Goal: Task Accomplishment & Management: Manage account settings

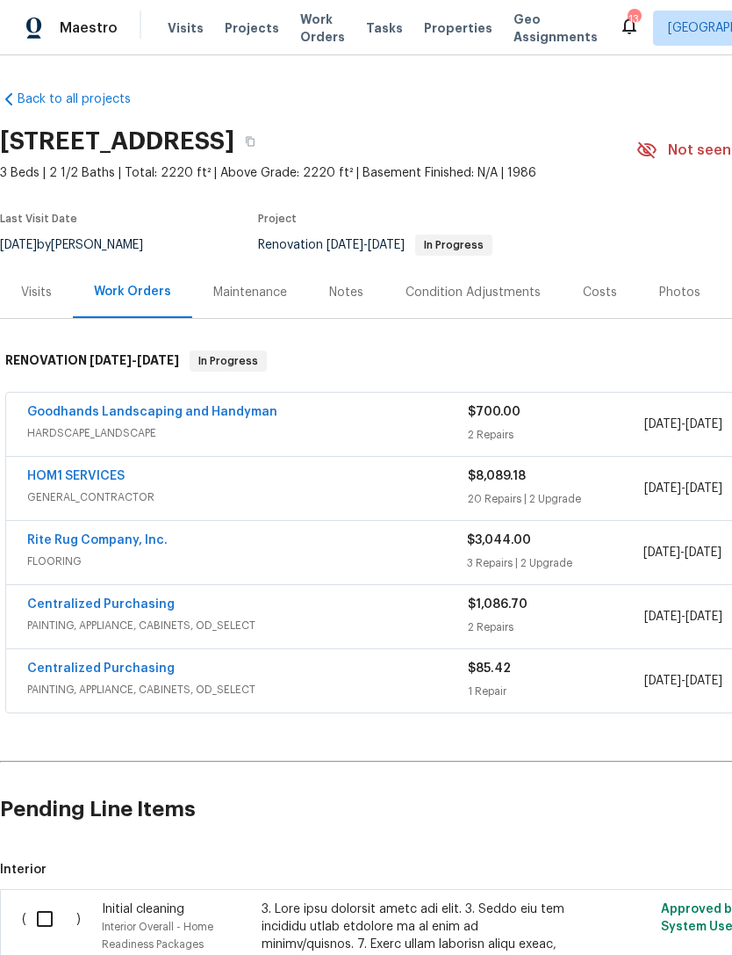
click at [445, 30] on span "Properties" at bounding box center [458, 28] width 69 height 18
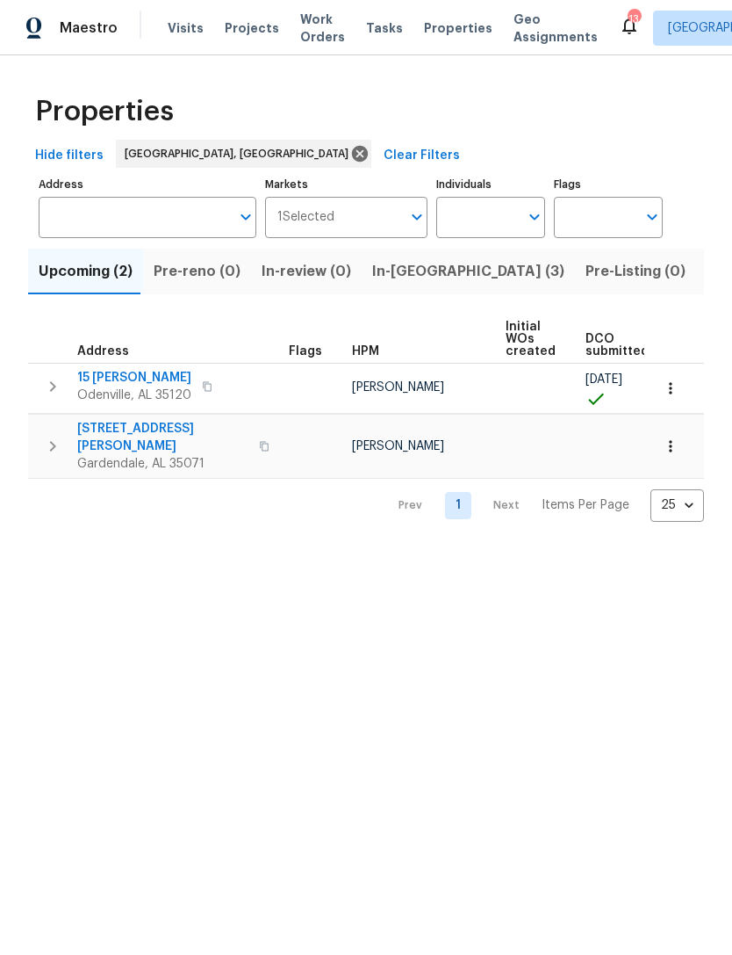
click at [87, 382] on span "15 Ryan Cir" at bounding box center [134, 378] width 114 height 18
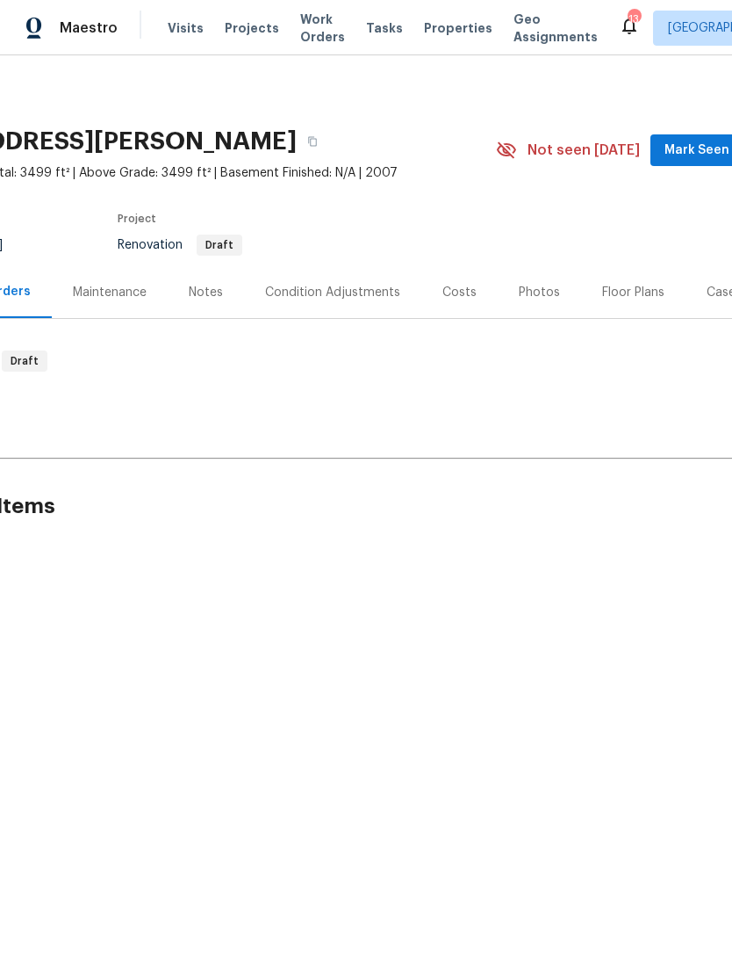
scroll to position [0, 144]
click at [632, 294] on div "Floor Plans" at bounding box center [630, 293] width 62 height 18
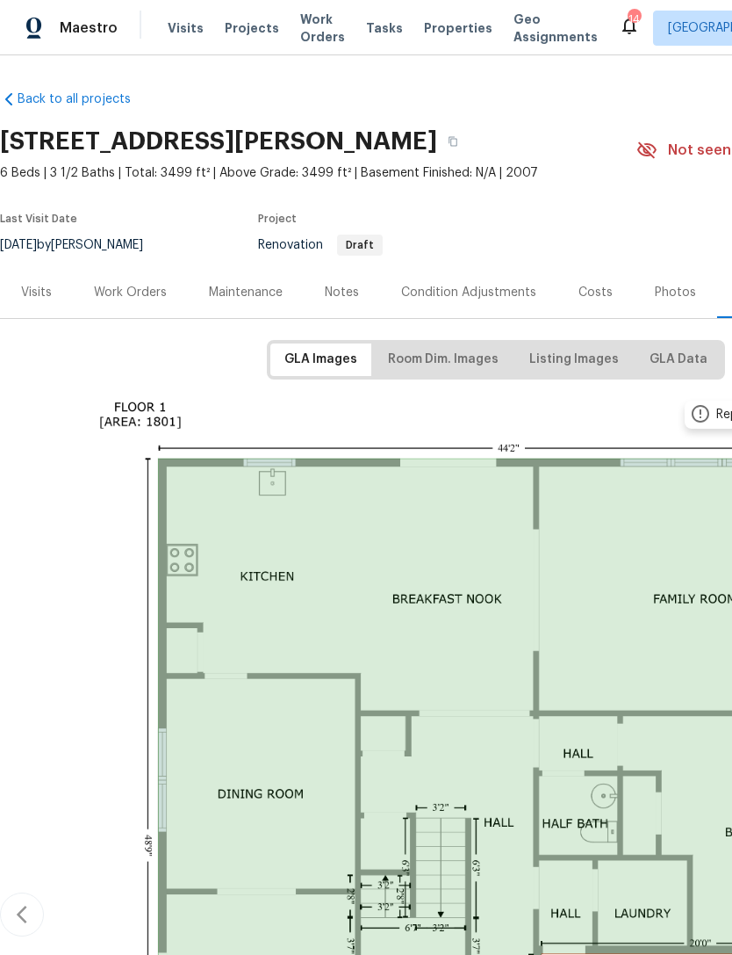
click at [196, 35] on span "Visits" at bounding box center [186, 28] width 36 height 18
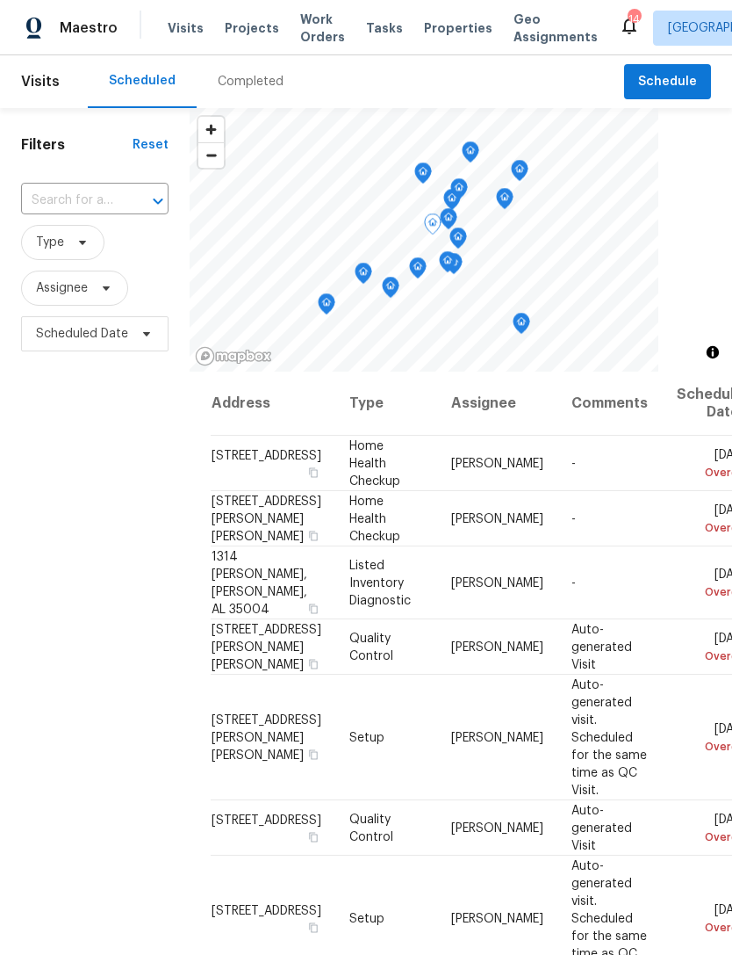
click at [0, 0] on icon at bounding box center [0, 0] width 0 height 0
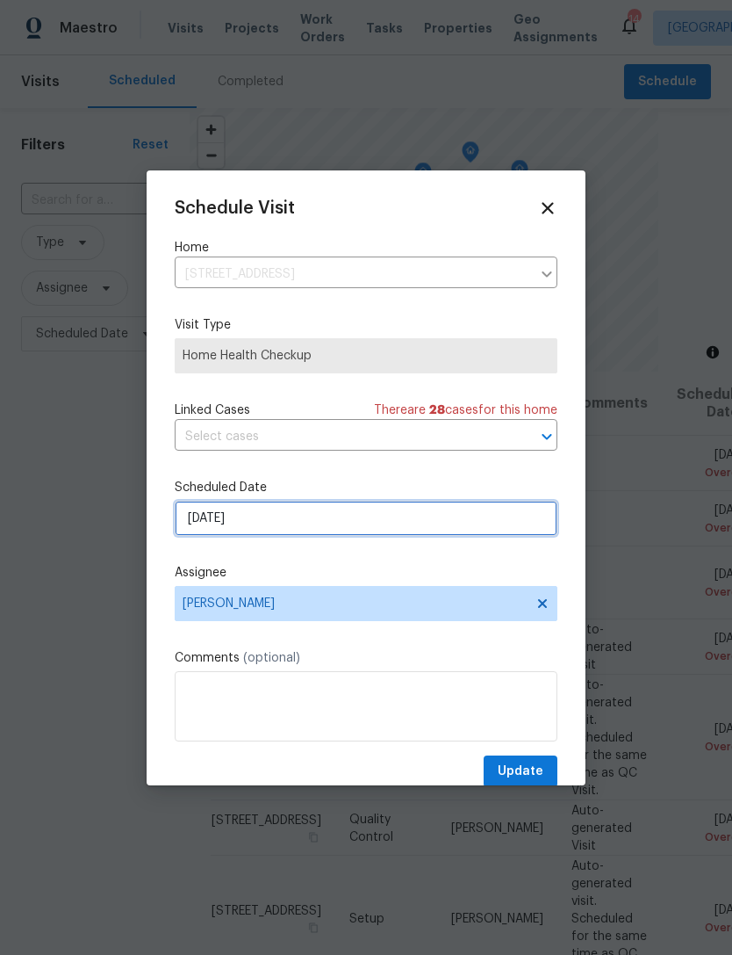
click at [384, 524] on input "[DATE]" at bounding box center [366, 518] width 383 height 35
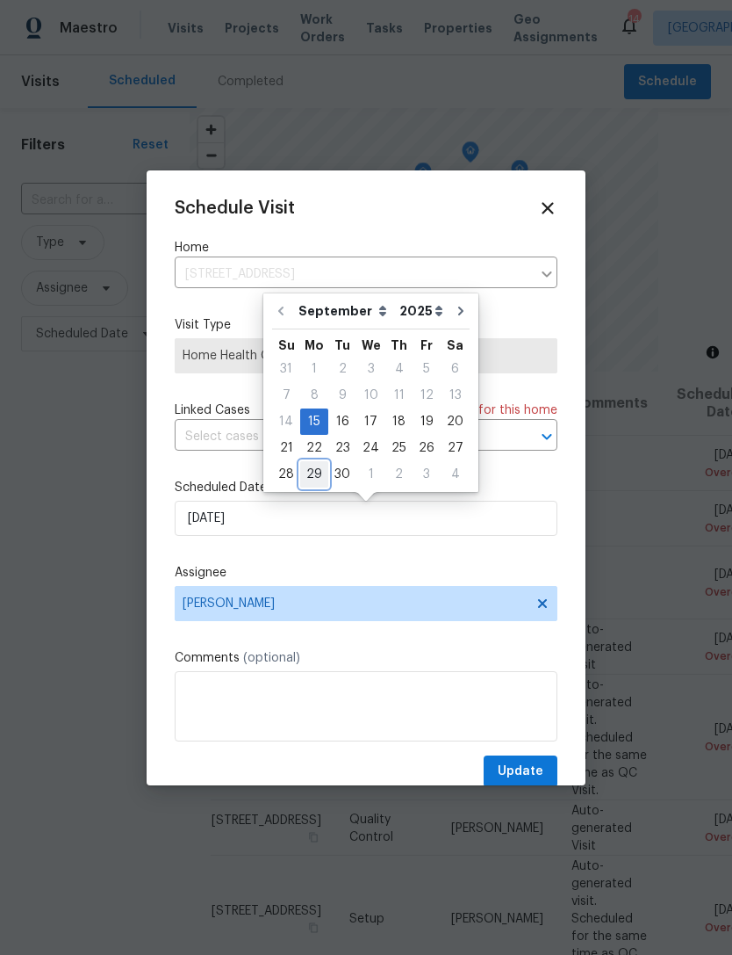
click at [314, 474] on div "29" at bounding box center [314, 474] width 28 height 25
type input "[DATE]"
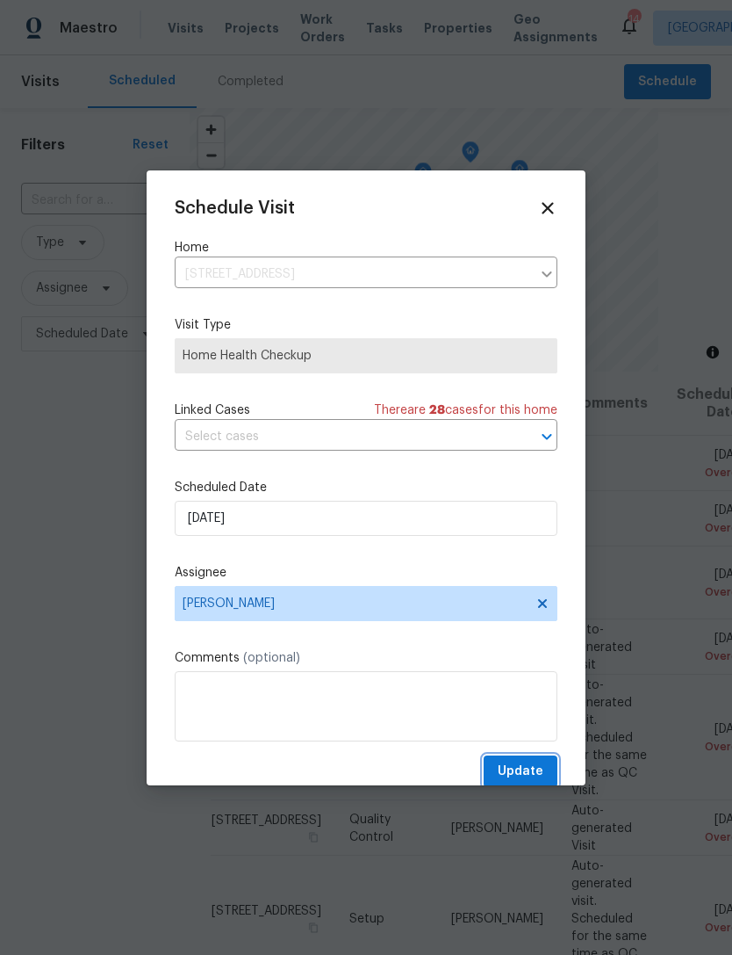
click at [534, 774] on span "Update" at bounding box center [521, 772] width 46 height 22
